Goal: Task Accomplishment & Management: Use online tool/utility

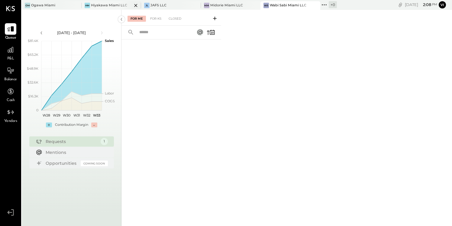
click at [114, 5] on div "Hiyakawa Miami LLC" at bounding box center [109, 5] width 36 height 5
click at [214, 18] on icon at bounding box center [215, 19] width 4 height 4
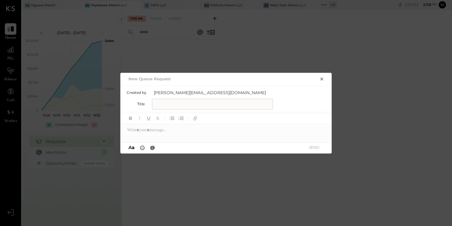
click at [323, 77] on icon "button" at bounding box center [322, 79] width 5 height 5
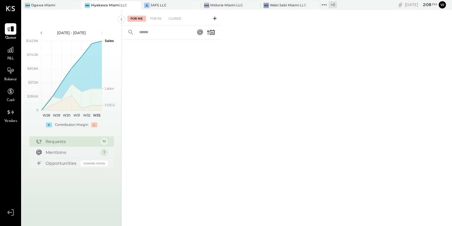
click at [216, 17] on icon at bounding box center [215, 18] width 6 height 6
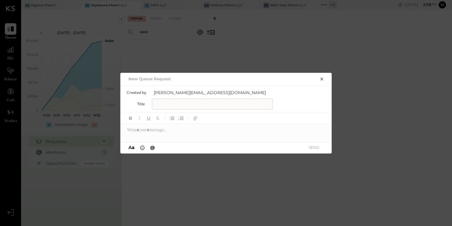
click at [164, 103] on input "text" at bounding box center [212, 104] width 121 height 11
type input "**********"
click at [147, 128] on div at bounding box center [227, 130] width 212 height 12
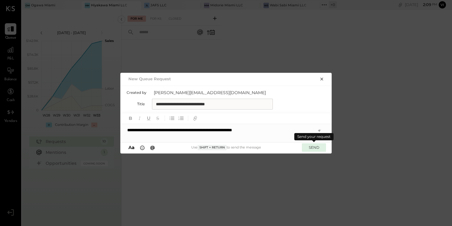
click at [315, 148] on button "SEND" at bounding box center [314, 148] width 24 height 8
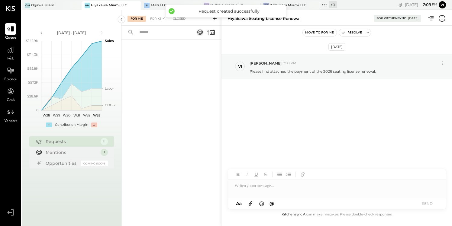
click at [252, 203] on icon at bounding box center [251, 204] width 4 height 5
click at [267, 165] on div at bounding box center [337, 164] width 218 height 12
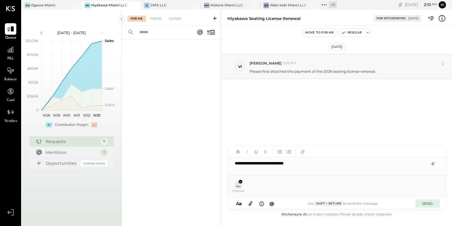
click at [430, 202] on button "SEND" at bounding box center [428, 204] width 24 height 8
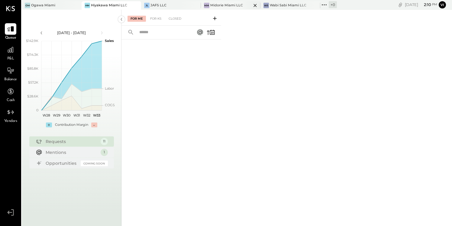
click at [224, 4] on div "Midorie Miami LLC" at bounding box center [226, 5] width 33 height 5
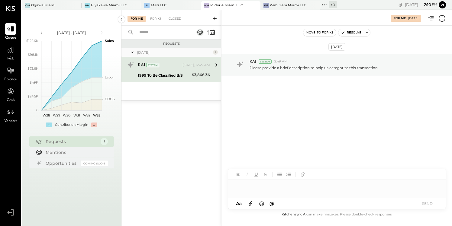
click at [251, 205] on icon at bounding box center [251, 204] width 4 height 5
click at [253, 203] on icon at bounding box center [250, 203] width 7 height 7
click at [267, 163] on div at bounding box center [337, 164] width 218 height 12
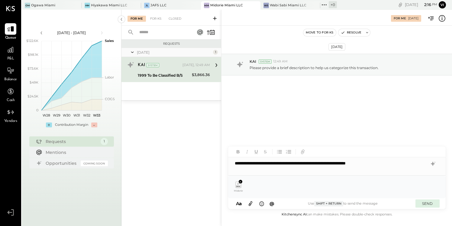
click at [426, 203] on button "SEND" at bounding box center [428, 204] width 24 height 8
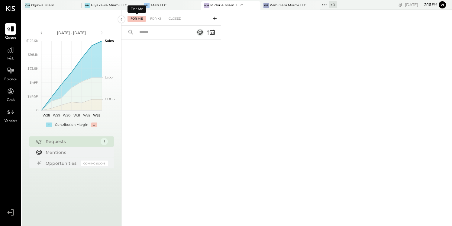
click at [141, 18] on div "For Me" at bounding box center [137, 19] width 18 height 6
click at [177, 20] on div "Closed" at bounding box center [175, 19] width 19 height 6
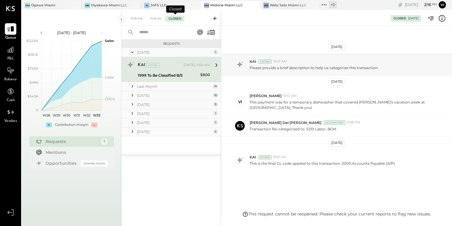
scroll to position [5, 0]
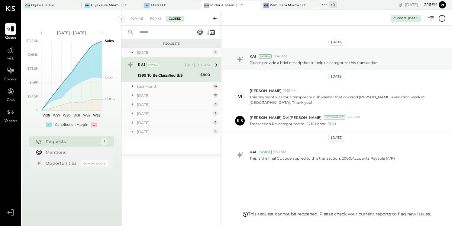
click at [153, 50] on div "[DATE]" at bounding box center [174, 52] width 75 height 5
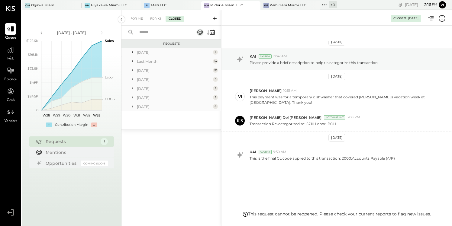
click at [156, 51] on div "[DATE]" at bounding box center [174, 52] width 75 height 5
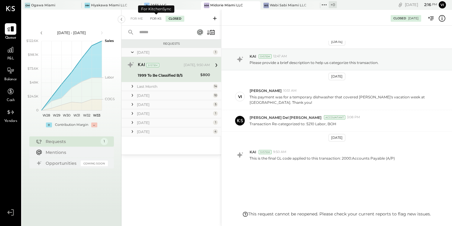
click at [156, 17] on div "For KS" at bounding box center [155, 19] width 17 height 6
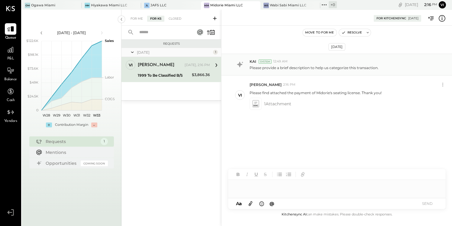
click at [319, 63] on div "KAI System 12:49 AM" at bounding box center [349, 61] width 198 height 5
click at [298, 63] on div "KAI System 12:49 AM" at bounding box center [349, 61] width 198 height 5
click at [185, 52] on div "[DATE]" at bounding box center [174, 52] width 75 height 5
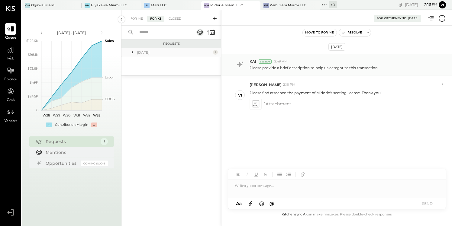
click at [291, 64] on div "Please provide a brief description to help us categorize this transaction." at bounding box center [349, 67] width 198 height 6
click at [267, 62] on div "System" at bounding box center [265, 62] width 13 height 4
click at [180, 56] on div "[DATE] 1" at bounding box center [172, 52] width 100 height 9
click at [138, 50] on div "[DATE]" at bounding box center [174, 52] width 75 height 5
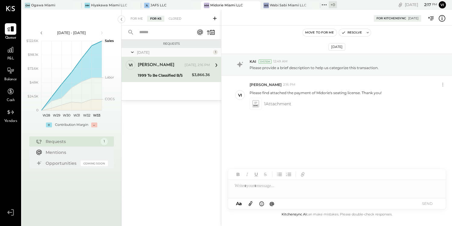
click at [154, 70] on div "[PERSON_NAME] [DATE], 2:16 PM 1999 To Be Classified B/S $3,866.36 Please find a…" at bounding box center [174, 69] width 72 height 19
click at [253, 188] on div at bounding box center [337, 186] width 218 height 12
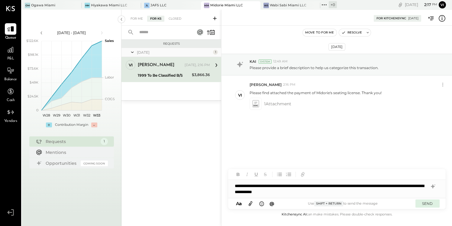
click at [432, 203] on button "SEND" at bounding box center [428, 204] width 24 height 8
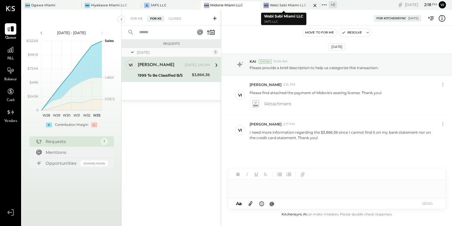
click at [286, 4] on div "Wabi Sabi Miami LLC" at bounding box center [288, 5] width 37 height 5
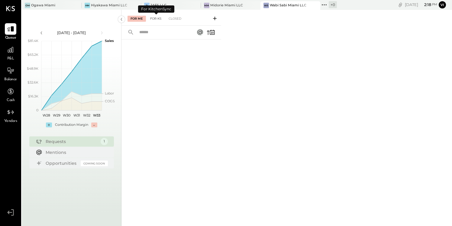
click at [158, 17] on div "For KS" at bounding box center [155, 19] width 17 height 6
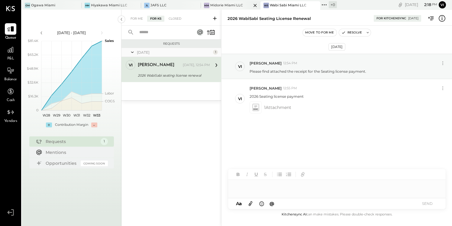
click at [224, 5] on div "Midorie Miami LLC" at bounding box center [226, 5] width 33 height 5
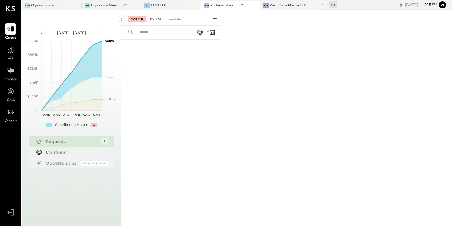
click at [155, 19] on div "For KS" at bounding box center [155, 19] width 17 height 6
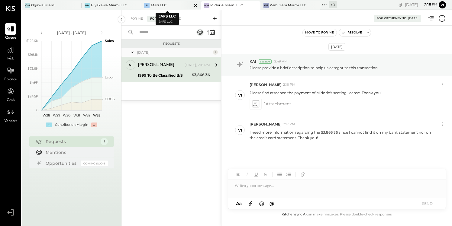
click at [165, 4] on div "JL JAFS LLC" at bounding box center [166, 5] width 51 height 5
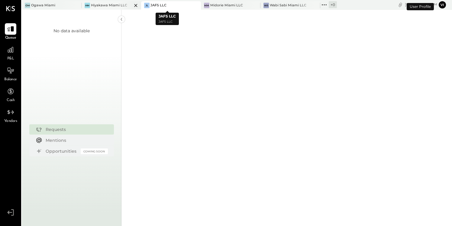
click at [109, 4] on div "Hiyakawa Miami LLC" at bounding box center [109, 5] width 36 height 5
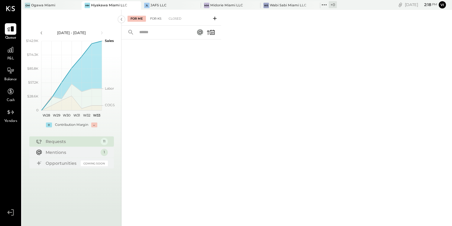
click at [157, 18] on div "For KS" at bounding box center [155, 19] width 17 height 6
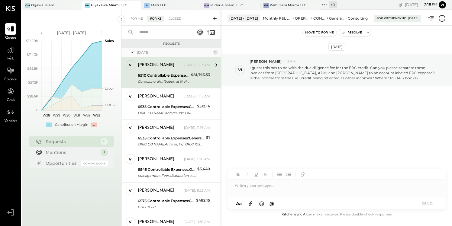
click at [215, 17] on icon at bounding box center [215, 18] width 6 height 6
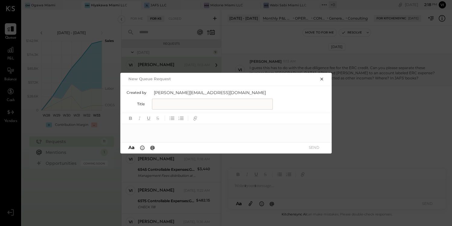
click at [178, 105] on input "text" at bounding box center [212, 104] width 121 height 11
click at [324, 79] on icon "button" at bounding box center [322, 79] width 5 height 5
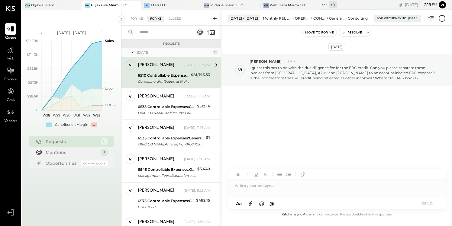
click at [215, 18] on icon at bounding box center [215, 19] width 4 height 4
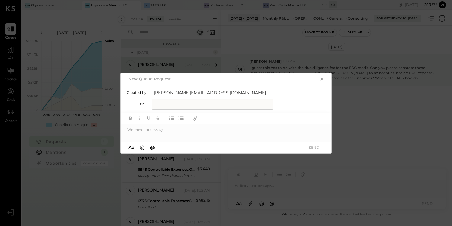
click at [203, 99] on input "text" at bounding box center [212, 104] width 121 height 11
type input "**********"
click at [169, 134] on div at bounding box center [227, 130] width 212 height 12
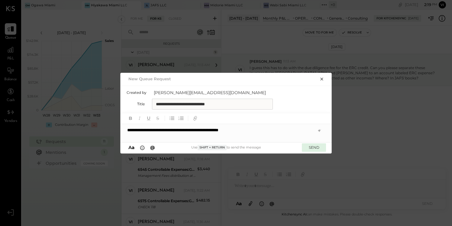
click at [314, 145] on button "SEND" at bounding box center [314, 148] width 24 height 8
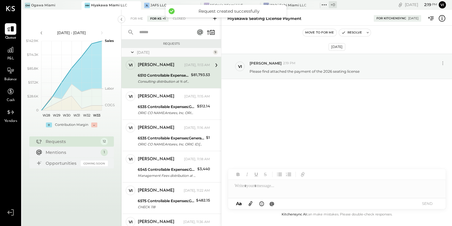
scroll to position [205, 0]
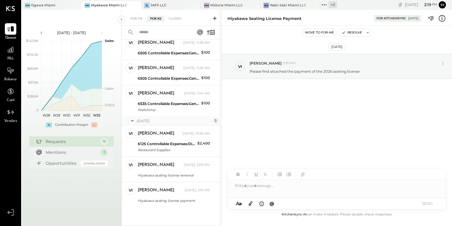
click at [252, 206] on icon at bounding box center [250, 203] width 7 height 7
click at [267, 169] on div at bounding box center [337, 164] width 218 height 12
click at [264, 164] on div "**********" at bounding box center [337, 164] width 218 height 12
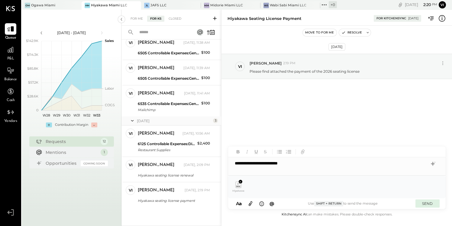
click at [429, 203] on button "SEND" at bounding box center [428, 204] width 24 height 8
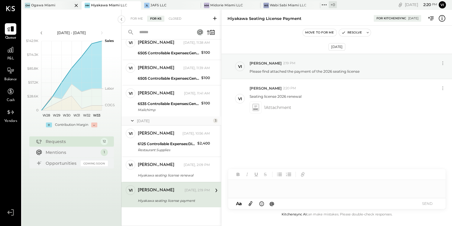
click at [48, 3] on div "Ogawa Miami" at bounding box center [43, 5] width 24 height 5
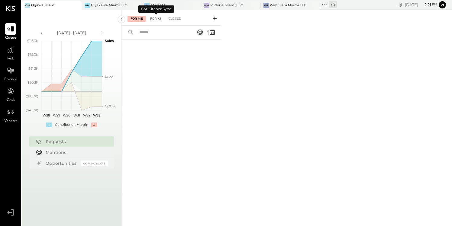
click at [156, 16] on div "For KS" at bounding box center [155, 19] width 17 height 6
click at [216, 18] on icon at bounding box center [215, 18] width 6 height 6
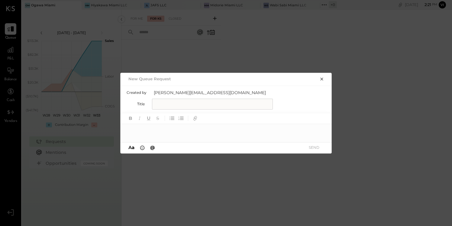
click at [197, 103] on input "text" at bounding box center [212, 104] width 121 height 11
type input "**********"
click at [146, 132] on div at bounding box center [227, 130] width 212 height 12
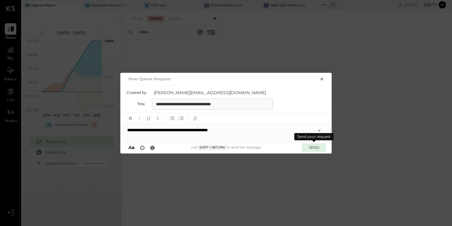
click at [312, 147] on button "SEND" at bounding box center [314, 148] width 24 height 8
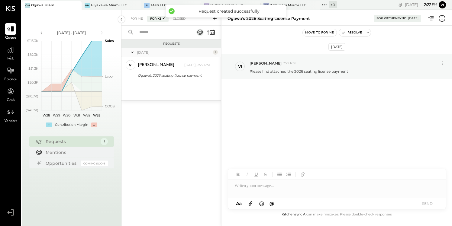
click at [249, 203] on icon at bounding box center [250, 203] width 7 height 7
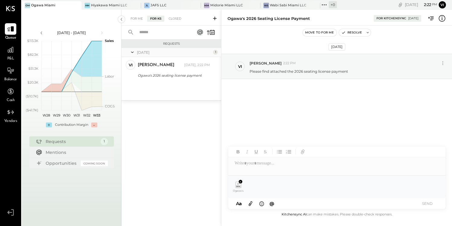
click at [268, 167] on div at bounding box center [337, 164] width 218 height 12
click at [426, 204] on button "SEND" at bounding box center [428, 204] width 24 height 8
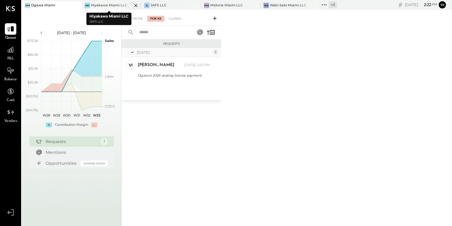
click at [111, 4] on div "Hiyakawa Miami LLC" at bounding box center [109, 5] width 36 height 5
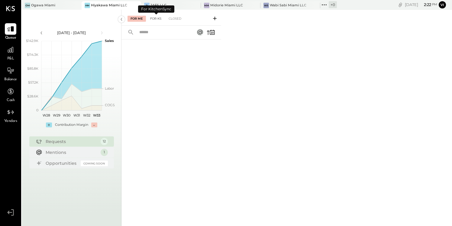
click at [159, 18] on div "For KS" at bounding box center [155, 19] width 17 height 6
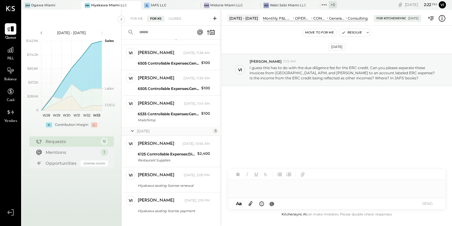
scroll to position [205, 0]
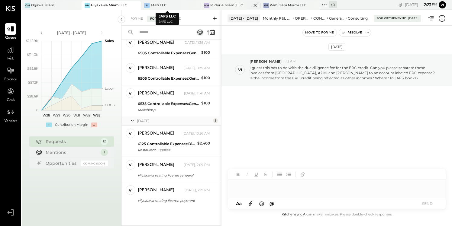
click at [222, 3] on div "Midorie Miami LLC" at bounding box center [226, 5] width 33 height 5
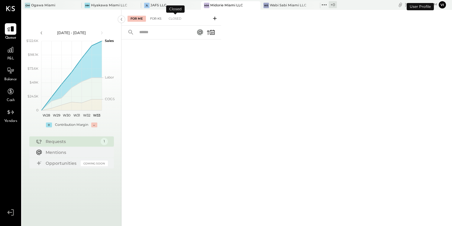
click at [155, 20] on div "For KS" at bounding box center [155, 19] width 17 height 6
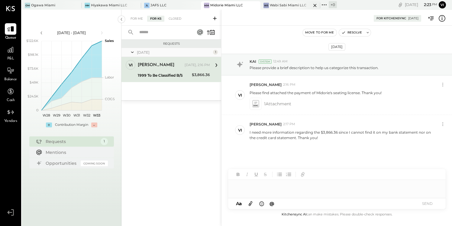
click at [286, 4] on div "Wabi Sabi Miami LLC" at bounding box center [288, 5] width 37 height 5
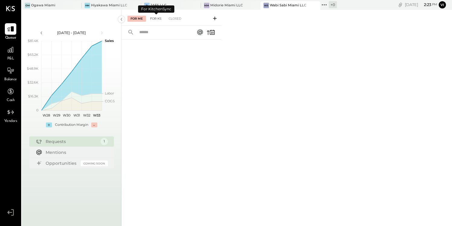
click at [152, 18] on div "For KS" at bounding box center [155, 19] width 17 height 6
